Goal: Task Accomplishment & Management: Use online tool/utility

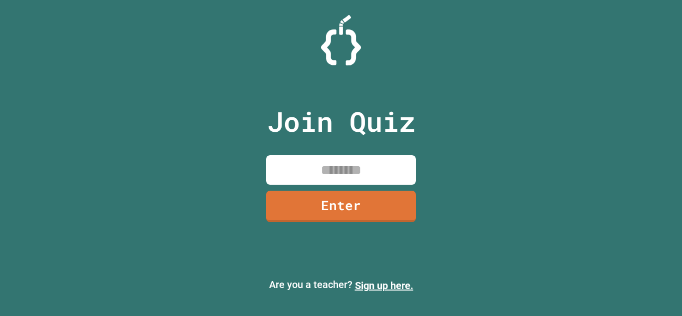
click at [343, 169] on input at bounding box center [341, 169] width 150 height 29
type input "********"
click at [382, 200] on link "Enter" at bounding box center [340, 205] width 146 height 33
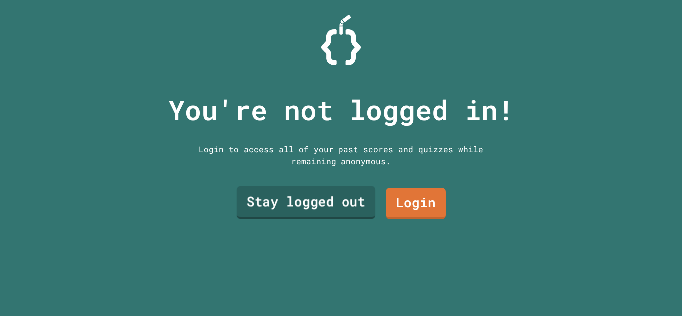
click at [363, 214] on link "Stay logged out" at bounding box center [306, 202] width 139 height 33
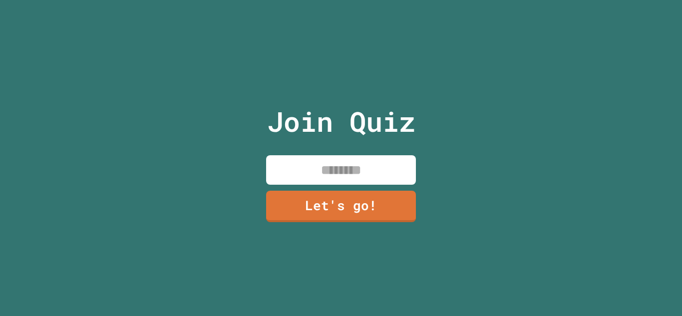
click at [353, 170] on input at bounding box center [341, 169] width 150 height 29
type input "*******"
click at [349, 208] on link "Let's go!" at bounding box center [340, 205] width 145 height 33
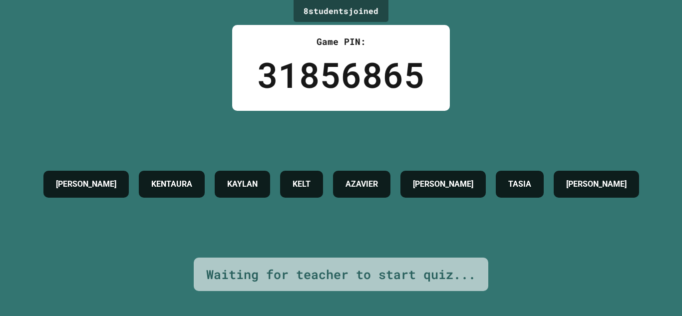
click at [371, 279] on div "Waiting for teacher to start quiz..." at bounding box center [340, 274] width 269 height 19
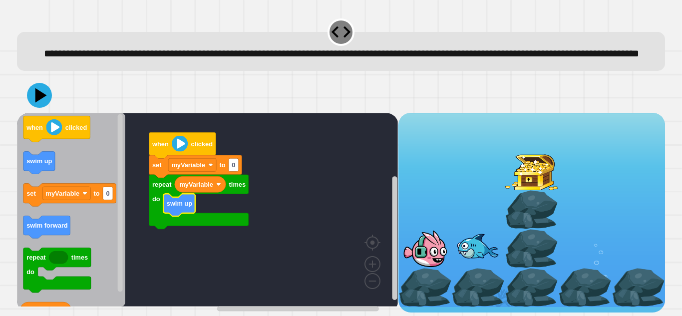
click at [416, 265] on div at bounding box center [424, 248] width 53 height 39
click at [454, 264] on div at bounding box center [477, 248] width 53 height 39
click at [430, 257] on div at bounding box center [424, 248] width 53 height 39
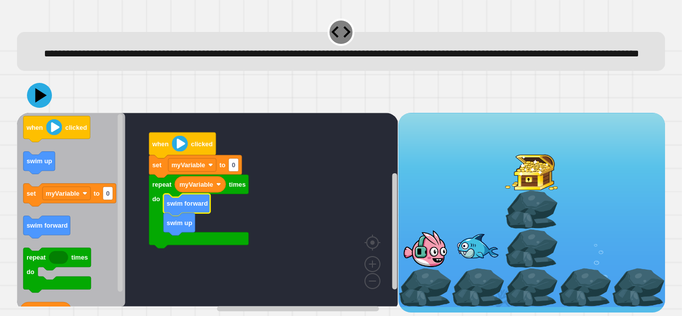
click at [454, 251] on div at bounding box center [477, 248] width 53 height 39
click at [454, 252] on div at bounding box center [477, 248] width 53 height 39
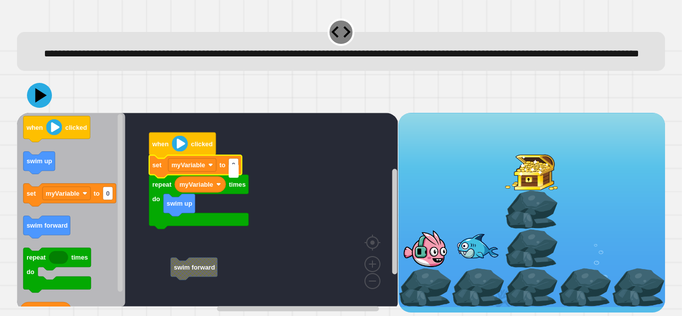
type input "*"
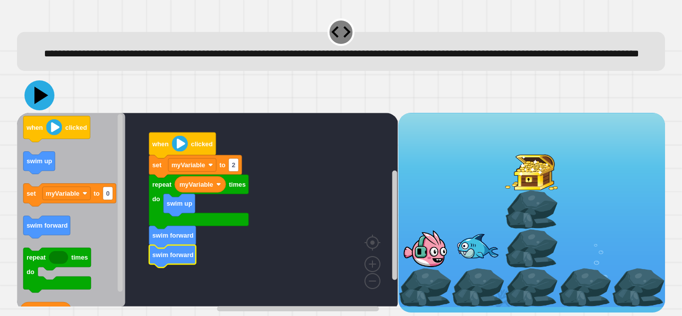
click at [40, 100] on icon at bounding box center [41, 95] width 14 height 17
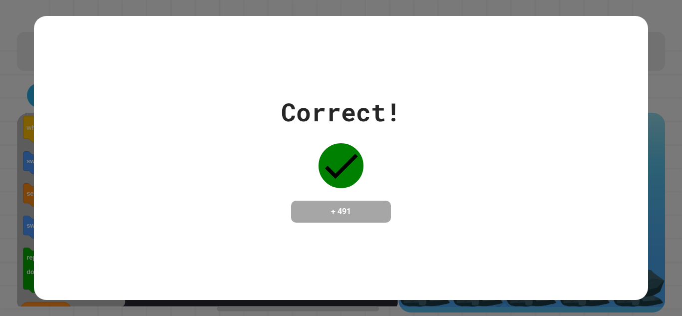
click at [339, 206] on h4 "+ 491" at bounding box center [341, 212] width 80 height 12
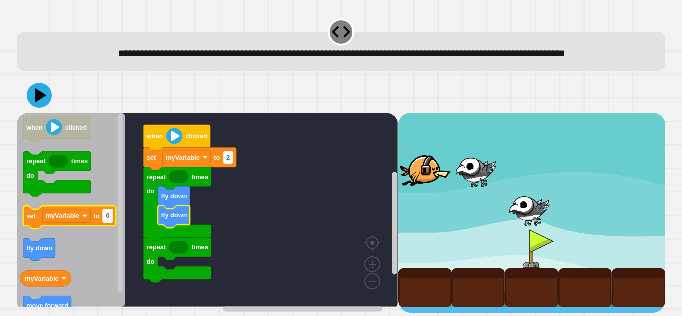
click at [106, 220] on text "0" at bounding box center [107, 215] width 3 height 7
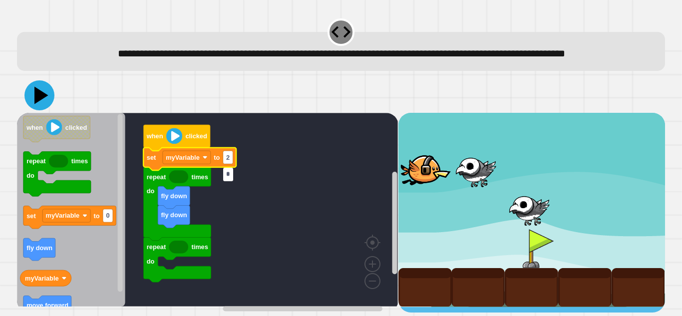
click at [44, 110] on icon at bounding box center [39, 95] width 30 height 30
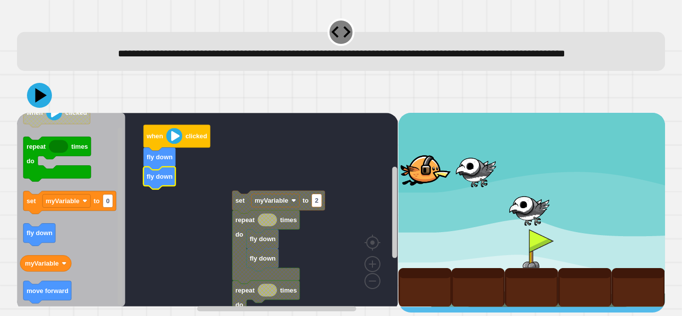
click at [120, 240] on rect "Blockly Workspace" at bounding box center [120, 217] width 5 height 178
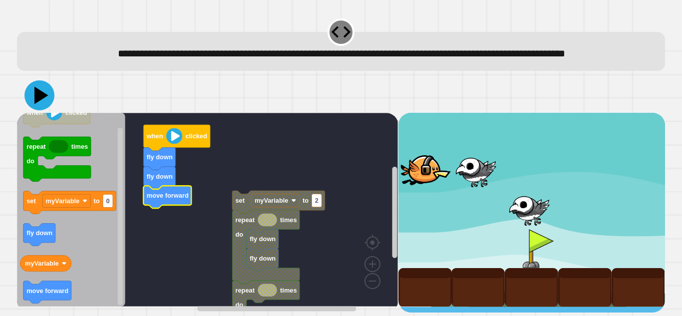
click at [46, 110] on icon at bounding box center [39, 95] width 30 height 30
click at [32, 110] on icon at bounding box center [39, 95] width 30 height 30
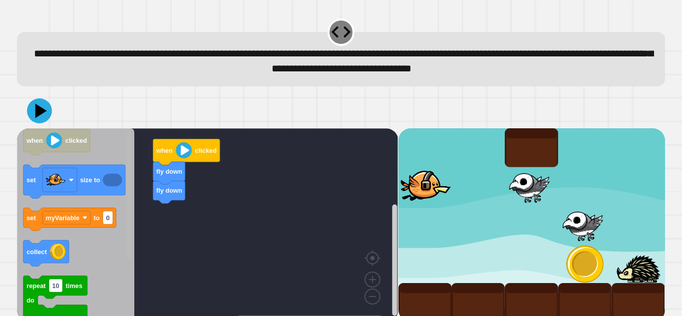
click at [127, 260] on rect "Blockly Workspace" at bounding box center [129, 195] width 5 height 129
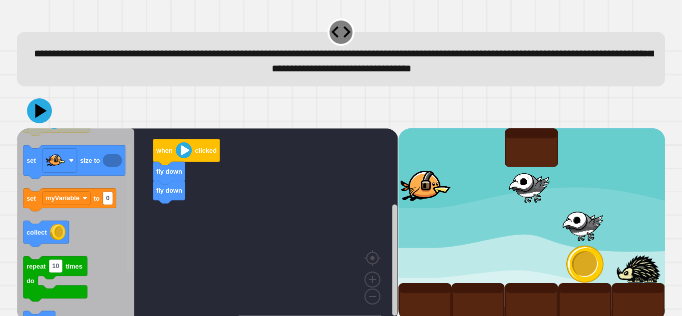
click at [127, 240] on g "Blockly Workspace" at bounding box center [129, 224] width 7 height 191
click at [129, 246] on g "Blockly Workspace" at bounding box center [129, 224] width 7 height 191
click at [126, 270] on rect "Blockly Workspace" at bounding box center [129, 224] width 7 height 191
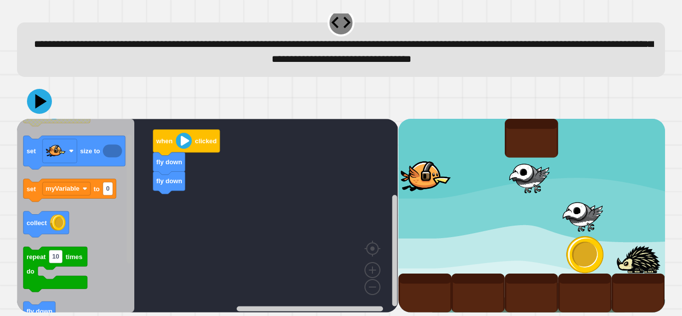
click at [126, 269] on icon "Blockly Workspace" at bounding box center [129, 215] width 7 height 191
click at [44, 100] on icon at bounding box center [41, 100] width 14 height 17
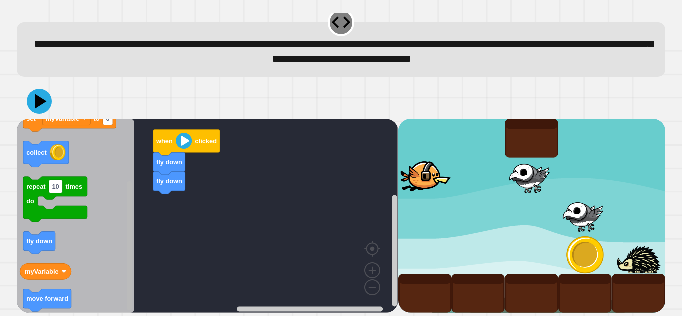
click at [118, 267] on div "fly down fly down when clicked when clicked set size to set myVariable to 0 col…" at bounding box center [207, 216] width 381 height 194
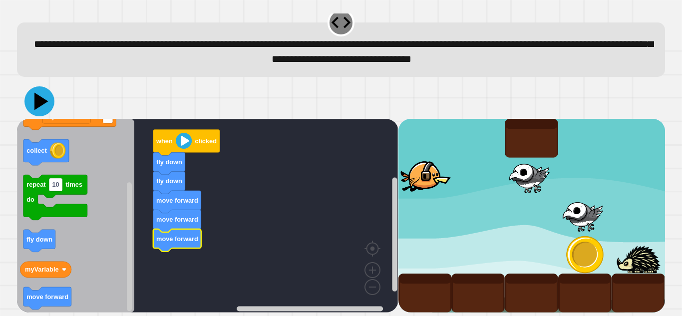
click at [39, 102] on icon at bounding box center [41, 100] width 14 height 17
click at [42, 109] on icon at bounding box center [39, 101] width 30 height 30
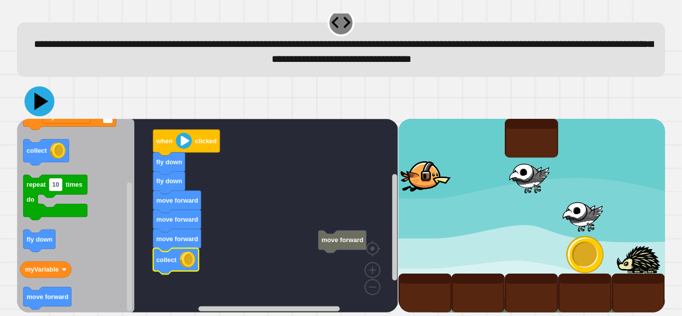
click at [35, 105] on icon at bounding box center [41, 100] width 14 height 17
click at [129, 219] on g "Blockly Workspace" at bounding box center [129, 215] width 7 height 191
click at [128, 224] on rect "Blockly Workspace" at bounding box center [129, 246] width 5 height 129
click at [121, 209] on div "move forward fly down move forward move forward move forward collect fly down w…" at bounding box center [207, 216] width 381 height 194
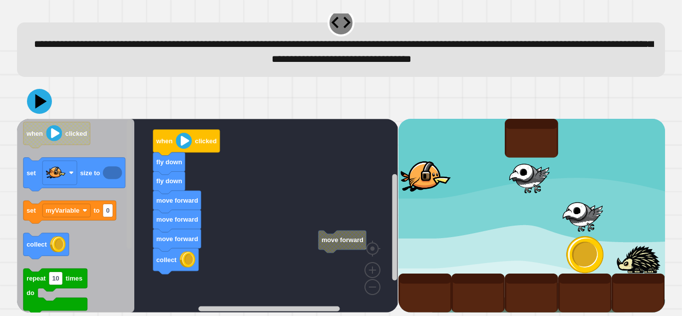
click at [113, 308] on icon "Blockly Workspace" at bounding box center [75, 216] width 117 height 194
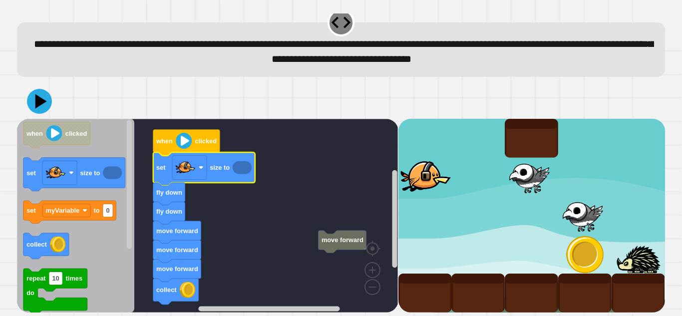
click at [237, 168] on icon "Blockly Workspace" at bounding box center [242, 167] width 19 height 13
click at [241, 165] on icon "Blockly Workspace" at bounding box center [242, 167] width 19 height 13
click at [188, 166] on image "Blockly Workspace" at bounding box center [186, 167] width 20 height 20
click at [244, 167] on icon "Blockly Workspace" at bounding box center [242, 167] width 19 height 13
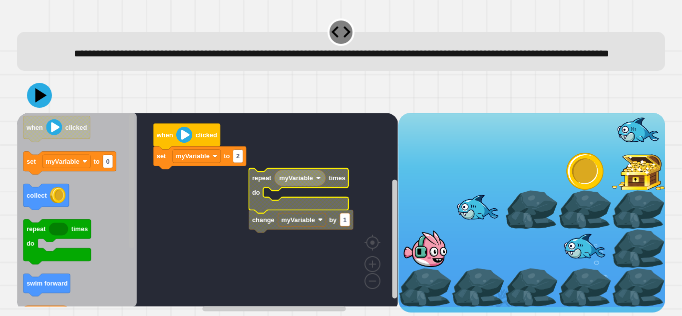
click at [131, 186] on rect "Blockly Workspace" at bounding box center [131, 181] width 5 height 134
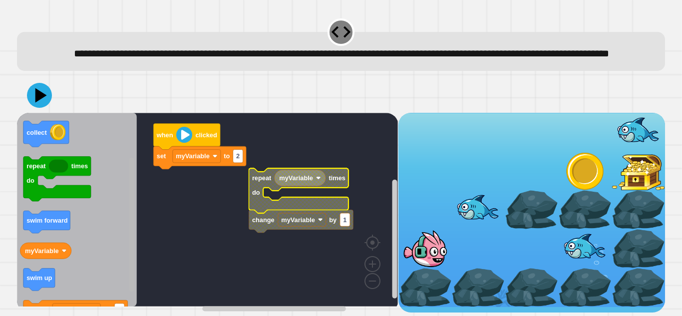
click at [128, 237] on g "Blockly Workspace" at bounding box center [131, 209] width 7 height 191
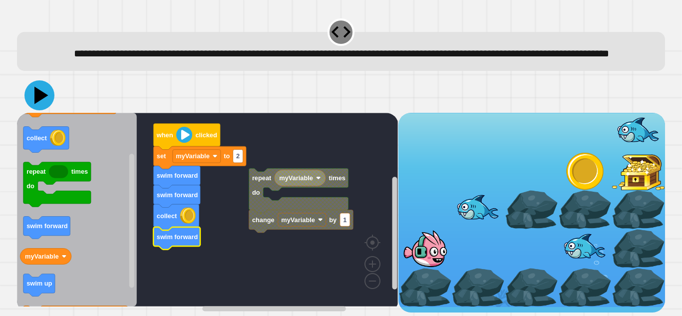
click at [31, 110] on icon at bounding box center [39, 95] width 30 height 30
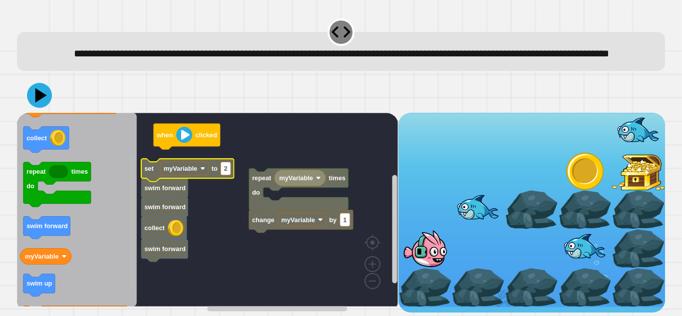
click at [132, 244] on rect "Blockly Workspace" at bounding box center [131, 221] width 5 height 134
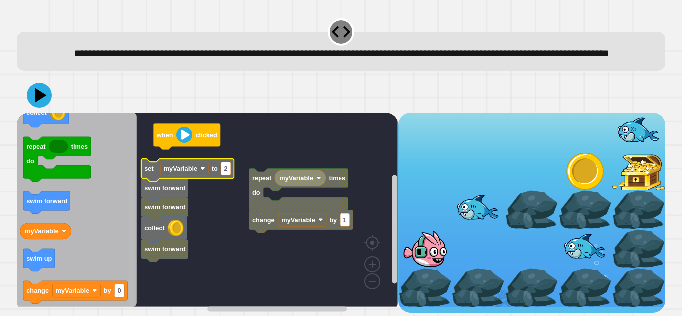
click at [132, 283] on rect "Blockly Workspace" at bounding box center [131, 238] width 5 height 134
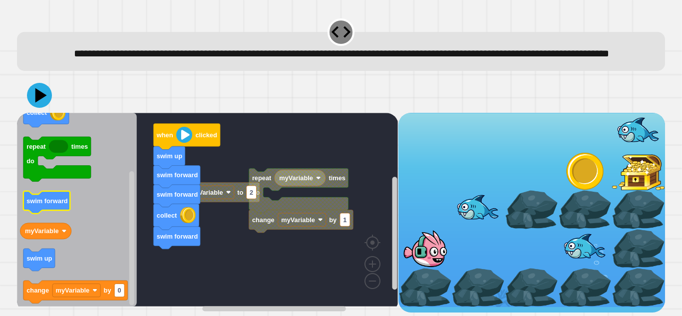
click at [40, 205] on text "swim forward" at bounding box center [46, 200] width 41 height 7
click at [33, 271] on icon "Blockly Workspace" at bounding box center [38, 260] width 31 height 22
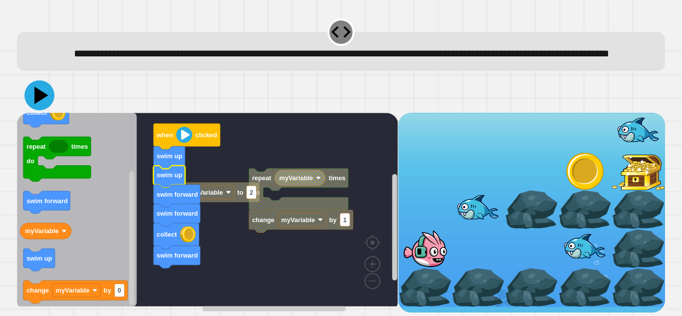
click at [29, 108] on icon at bounding box center [39, 95] width 30 height 30
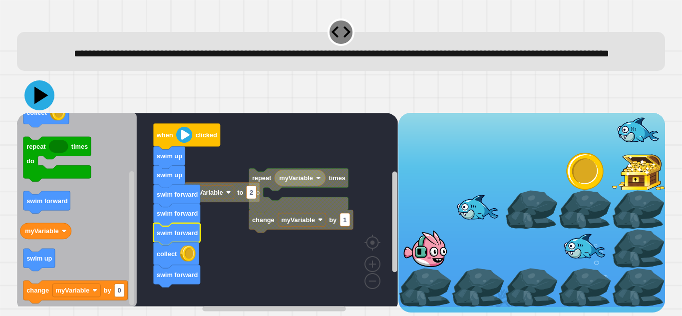
click at [50, 110] on icon at bounding box center [39, 95] width 30 height 30
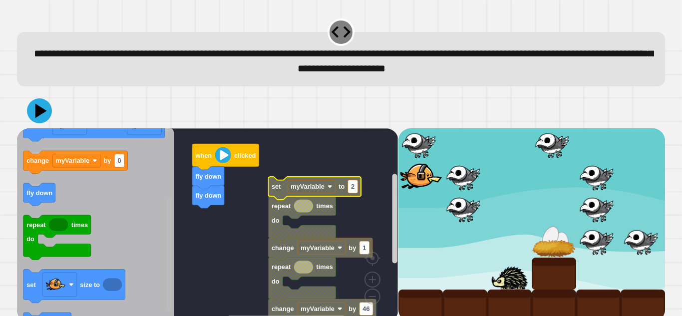
click at [161, 265] on div "when clicked fly down fly down set myVariable to 2 set size to change myVariabl…" at bounding box center [207, 225] width 381 height 194
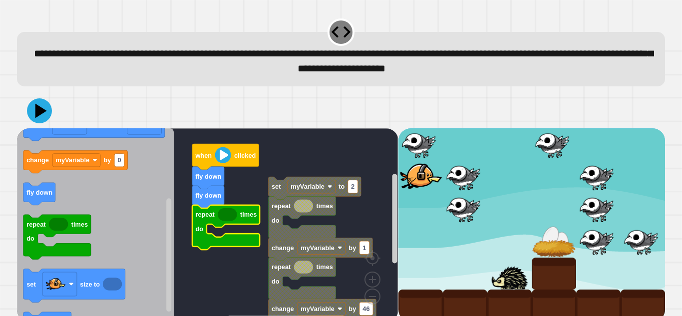
click at [225, 217] on icon "Blockly Workspace" at bounding box center [227, 214] width 19 height 13
click at [40, 121] on icon at bounding box center [39, 111] width 30 height 30
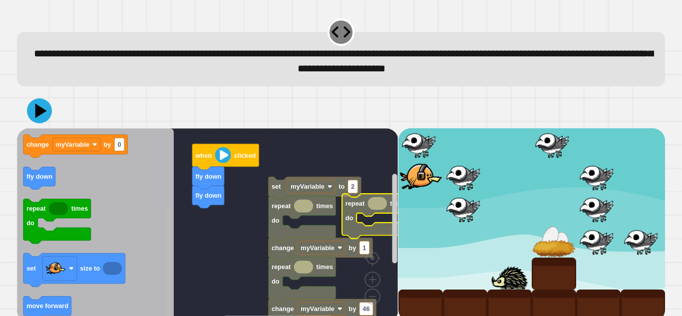
click at [167, 255] on rect "Blockly Workspace" at bounding box center [168, 264] width 5 height 113
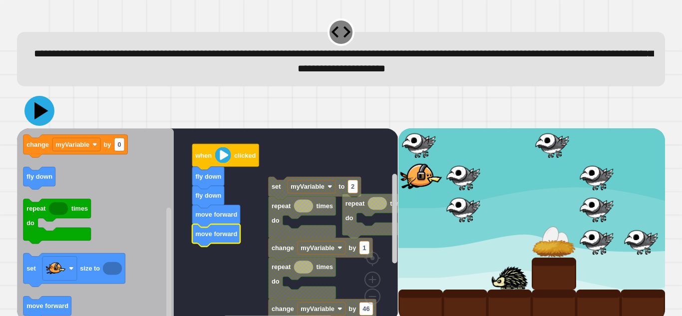
click at [44, 109] on icon at bounding box center [39, 111] width 30 height 30
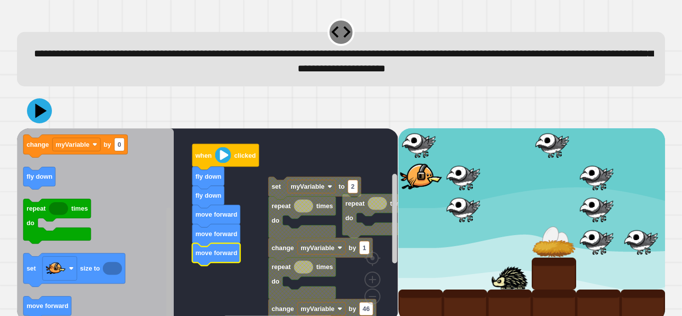
click at [169, 264] on rect "Blockly Workspace" at bounding box center [168, 264] width 5 height 113
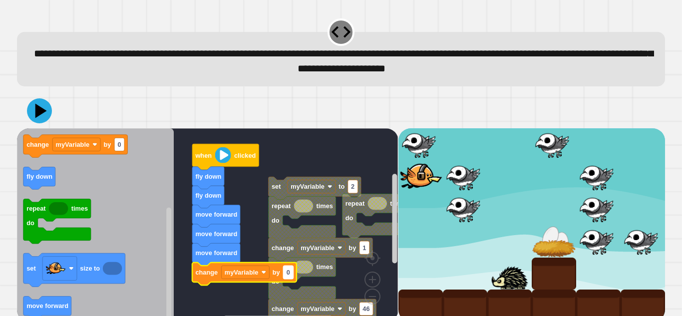
click at [288, 275] on text "0" at bounding box center [287, 271] width 3 height 7
type input "*"
click at [29, 114] on icon at bounding box center [39, 111] width 30 height 30
click at [285, 278] on input "*" at bounding box center [288, 273] width 10 height 13
click at [292, 273] on input "*" at bounding box center [288, 273] width 10 height 13
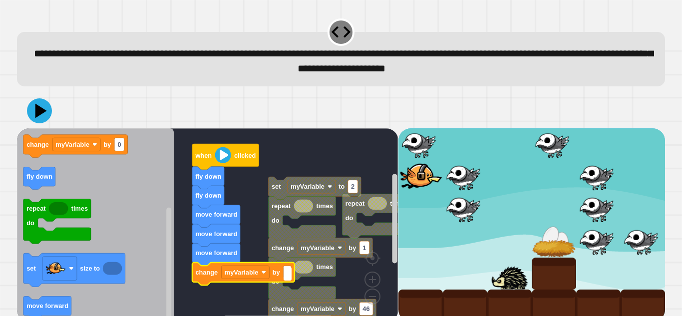
type input "*"
click at [44, 115] on icon at bounding box center [39, 110] width 28 height 28
click at [231, 272] on text "myVariable" at bounding box center [242, 271] width 34 height 7
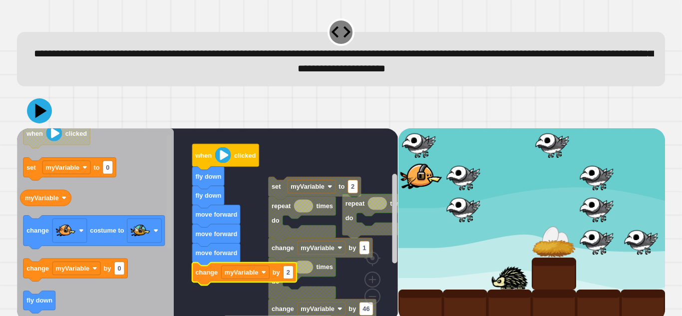
click at [170, 151] on rect "Blockly Workspace" at bounding box center [168, 191] width 5 height 113
